Goal: Navigation & Orientation: Find specific page/section

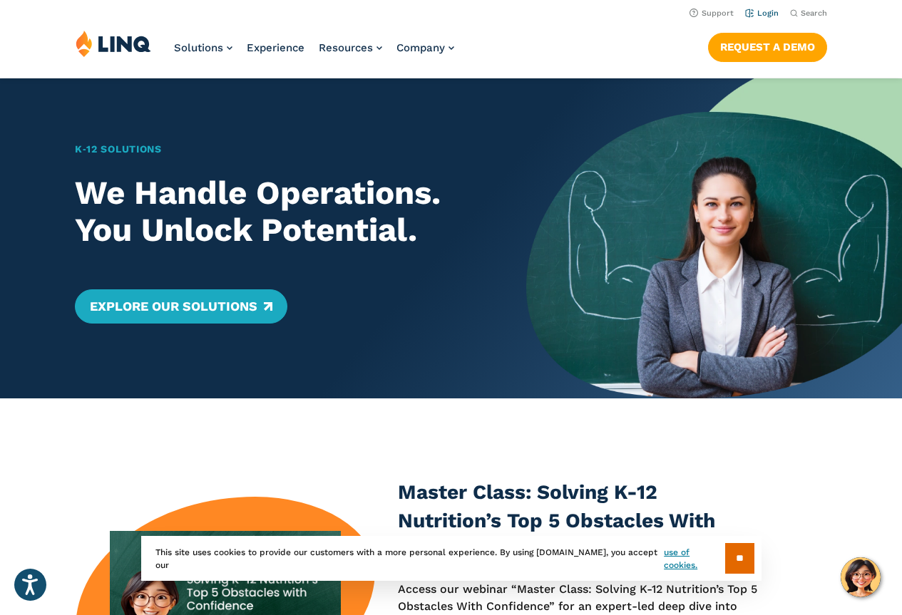
click at [766, 15] on link "Login" at bounding box center [761, 13] width 33 height 9
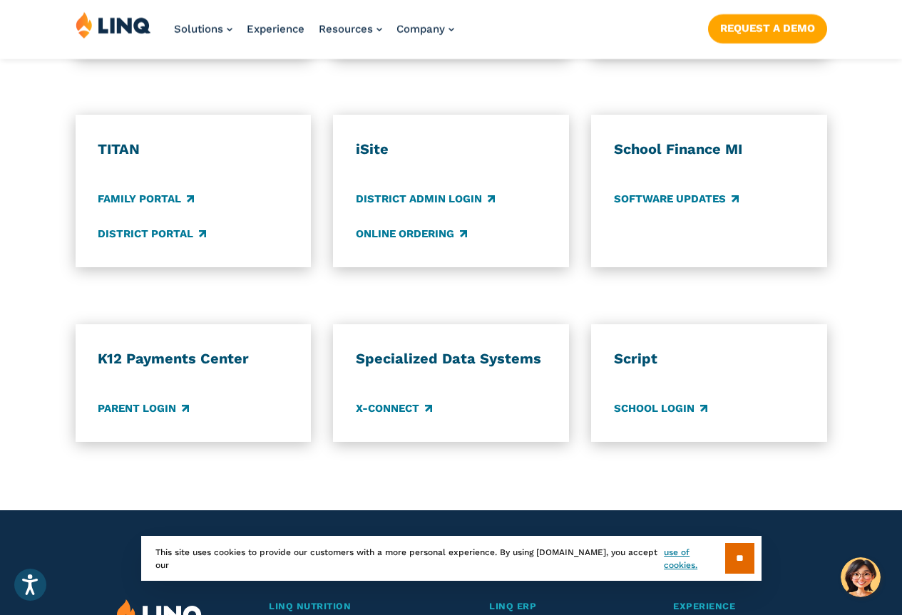
scroll to position [1110, 0]
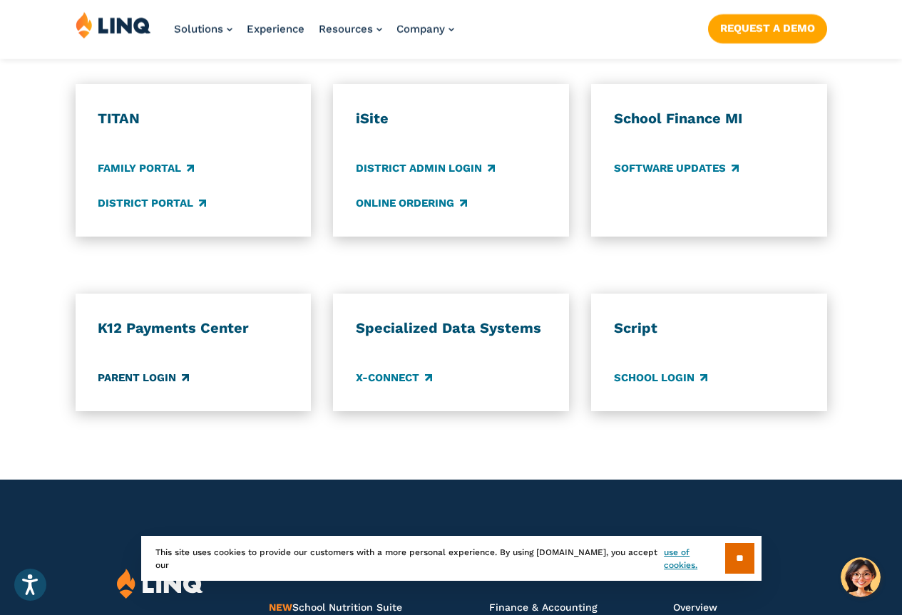
click at [168, 370] on link "Parent Login" at bounding box center [143, 378] width 91 height 16
